Goal: Task Accomplishment & Management: Complete application form

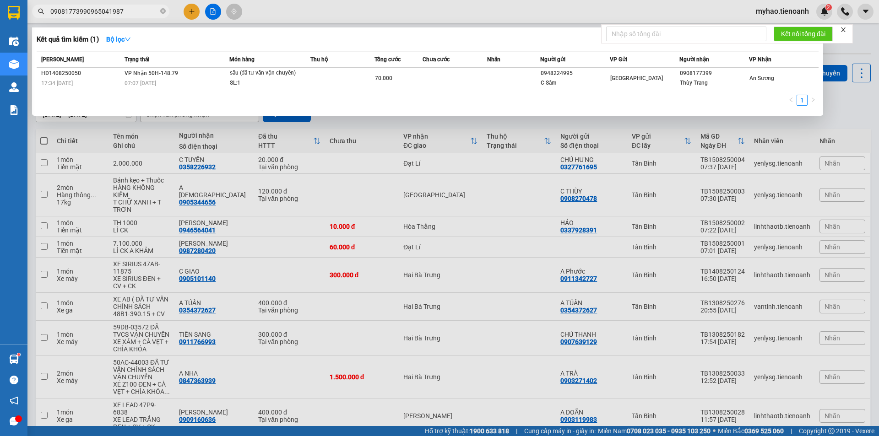
drag, startPoint x: 0, startPoint y: 0, endPoint x: 112, endPoint y: 15, distance: 113.1
click at [112, 15] on input "09081773990965041987" at bounding box center [104, 11] width 108 height 10
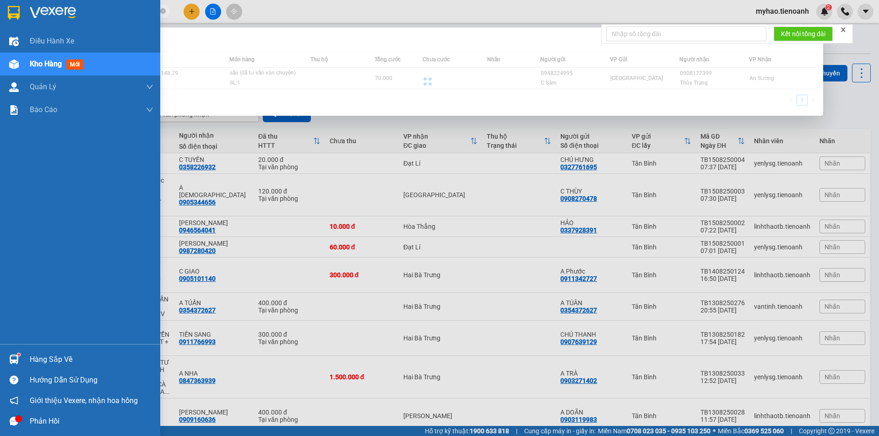
drag, startPoint x: 136, startPoint y: 13, endPoint x: 1, endPoint y: 16, distance: 135.0
click at [0, 16] on section "Kết quả tìm kiếm ( 1 ) Bộ lọc Mã ĐH Trạng thái Món hàng Thu hộ Tổng cước Chưa c…" at bounding box center [439, 218] width 879 height 436
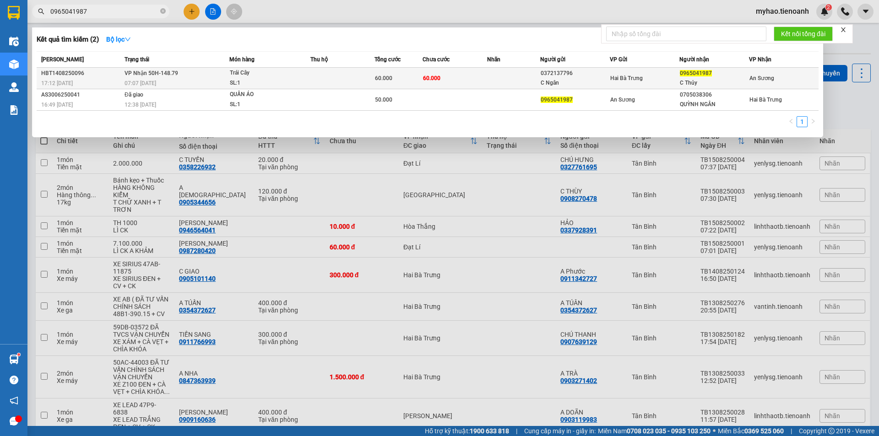
type input "0965041987"
click at [312, 81] on td at bounding box center [342, 79] width 64 height 22
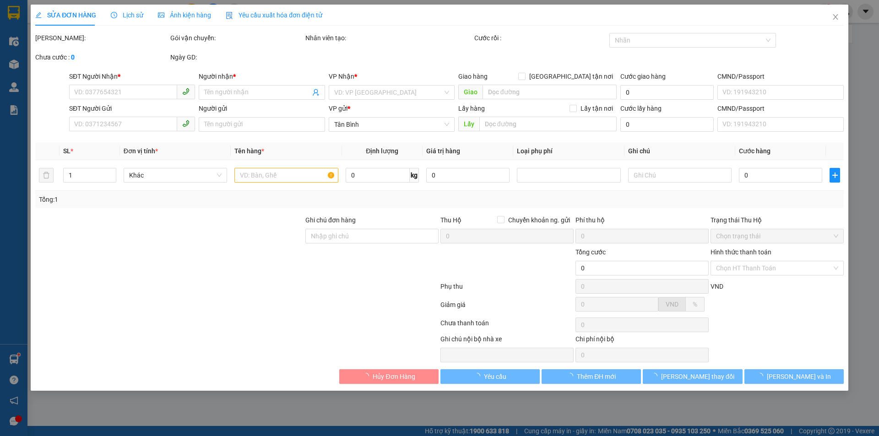
type input "0965041987"
type input "C Thủy"
type input "0372137796"
type input "C Ngân"
type input "60.000"
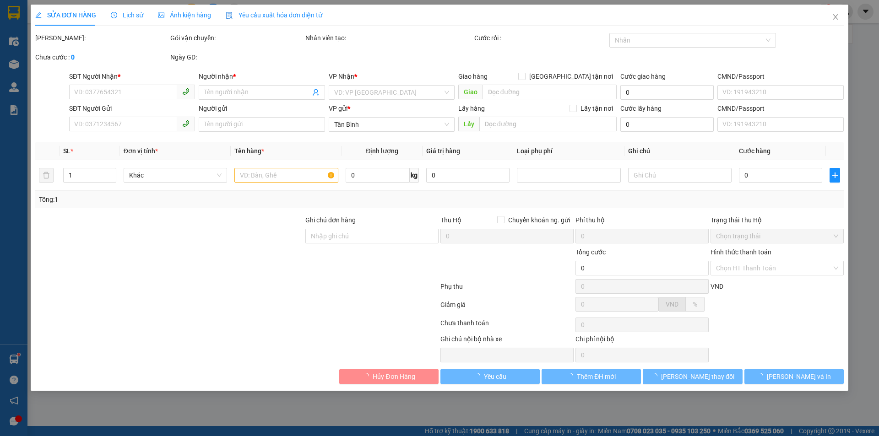
type input "60.000"
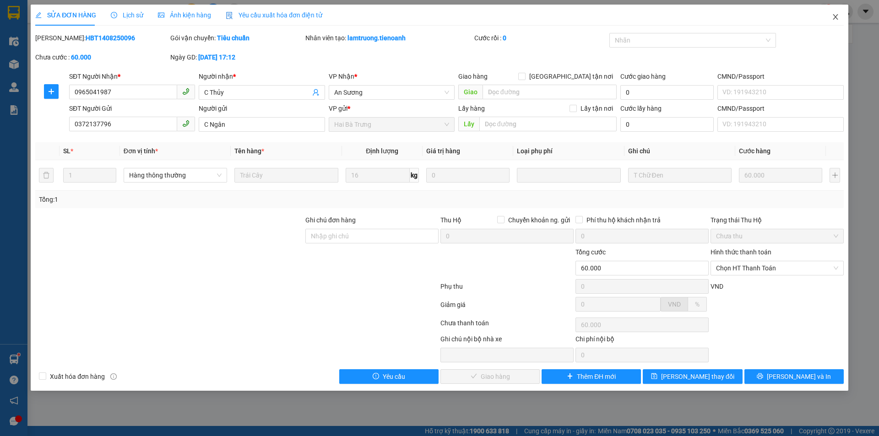
click at [833, 23] on span "Close" at bounding box center [835, 18] width 26 height 26
